Goal: Transaction & Acquisition: Purchase product/service

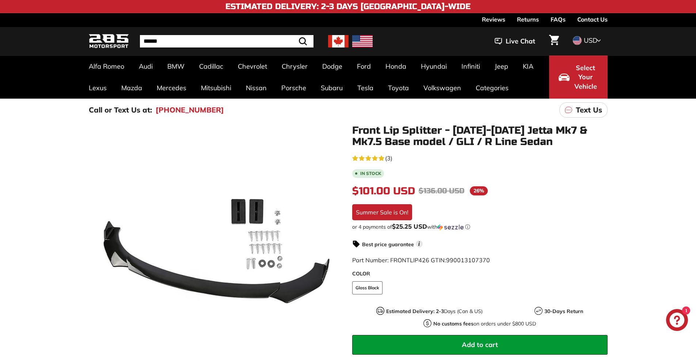
click at [334, 253] on icon at bounding box center [333, 254] width 3 height 6
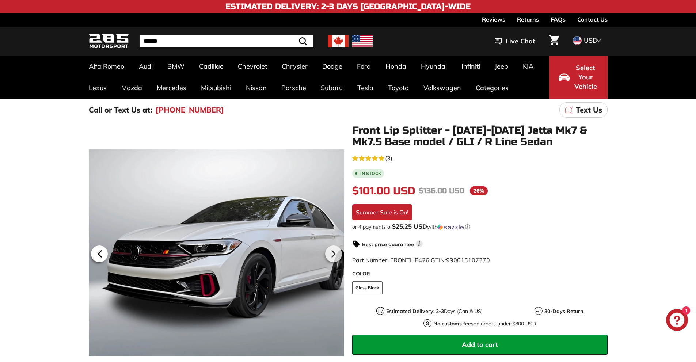
click at [108, 254] on icon at bounding box center [99, 254] width 17 height 17
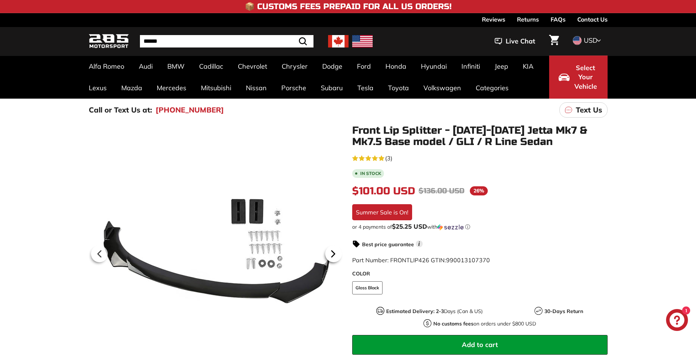
click at [336, 254] on icon at bounding box center [333, 254] width 17 height 17
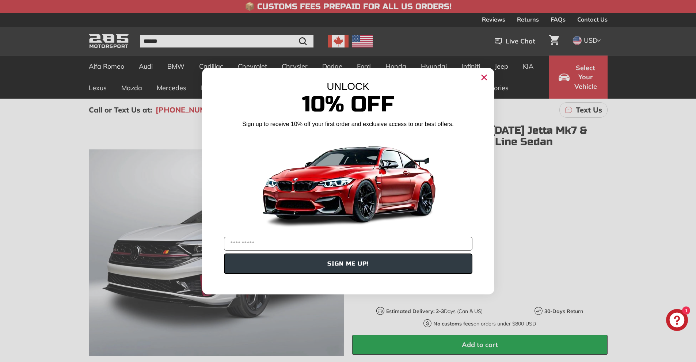
click at [336, 254] on div "POPUP Form" at bounding box center [348, 244] width 292 height 20
click at [485, 79] on circle "Close dialog" at bounding box center [483, 77] width 11 height 11
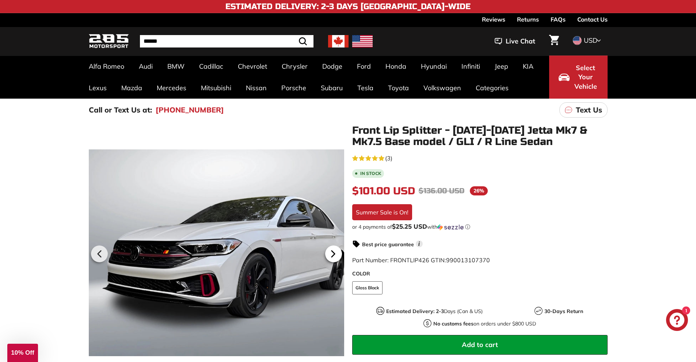
click at [334, 251] on icon at bounding box center [333, 254] width 17 height 17
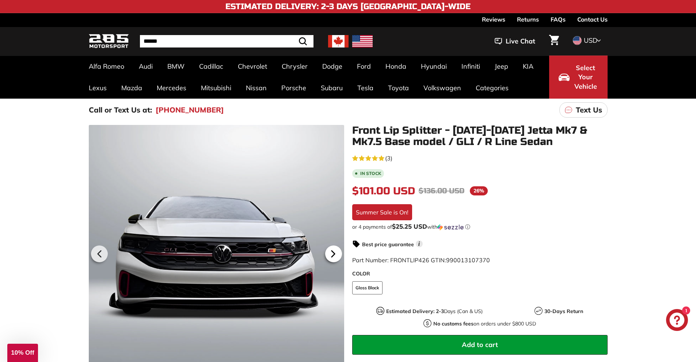
click at [334, 251] on icon at bounding box center [333, 254] width 17 height 17
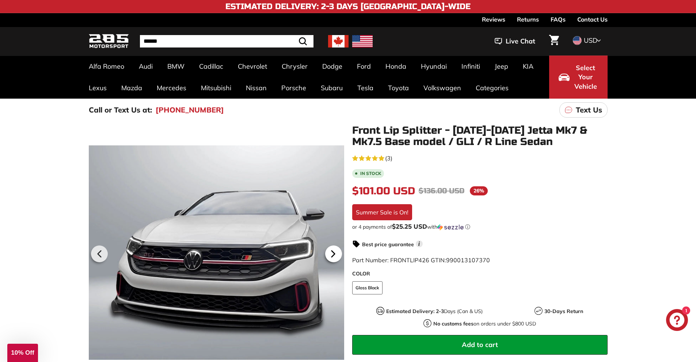
scroll to position [0, 119]
click at [334, 251] on icon at bounding box center [333, 254] width 17 height 17
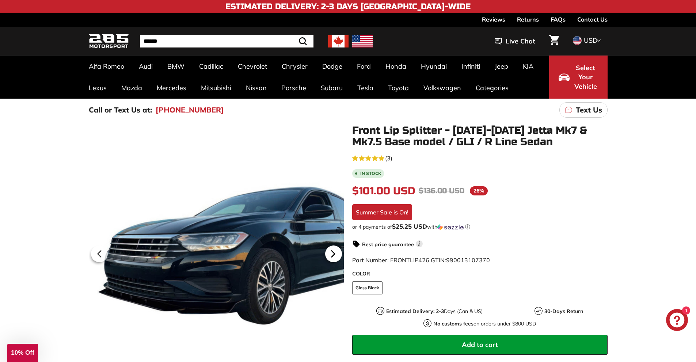
click at [334, 251] on icon at bounding box center [333, 254] width 17 height 17
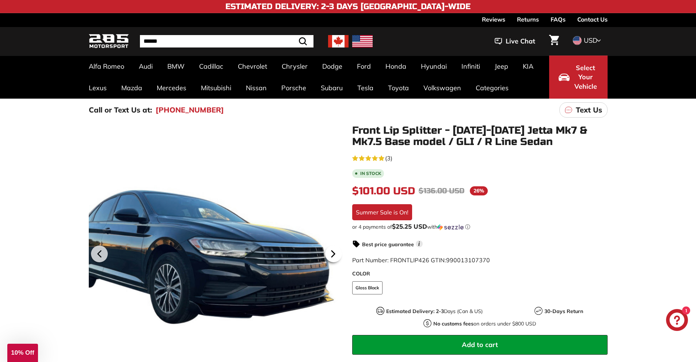
click at [334, 251] on icon at bounding box center [333, 254] width 17 height 17
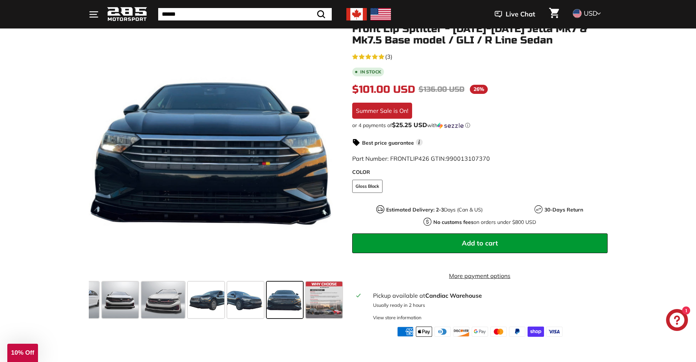
scroll to position [110, 0]
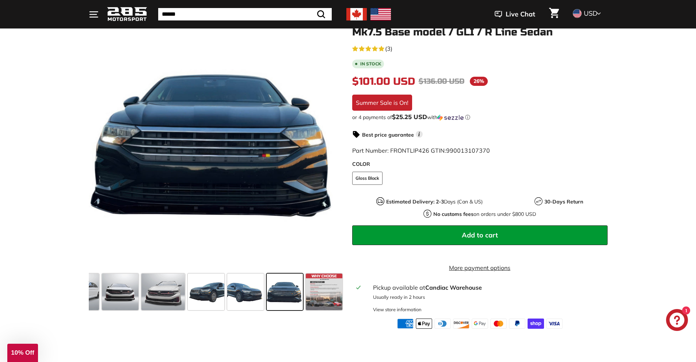
click at [361, 163] on label "COLOR" at bounding box center [479, 164] width 255 height 8
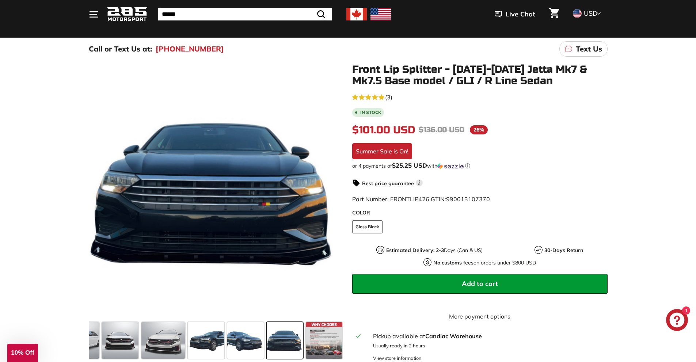
scroll to position [0, 0]
